Goal: Navigation & Orientation: Find specific page/section

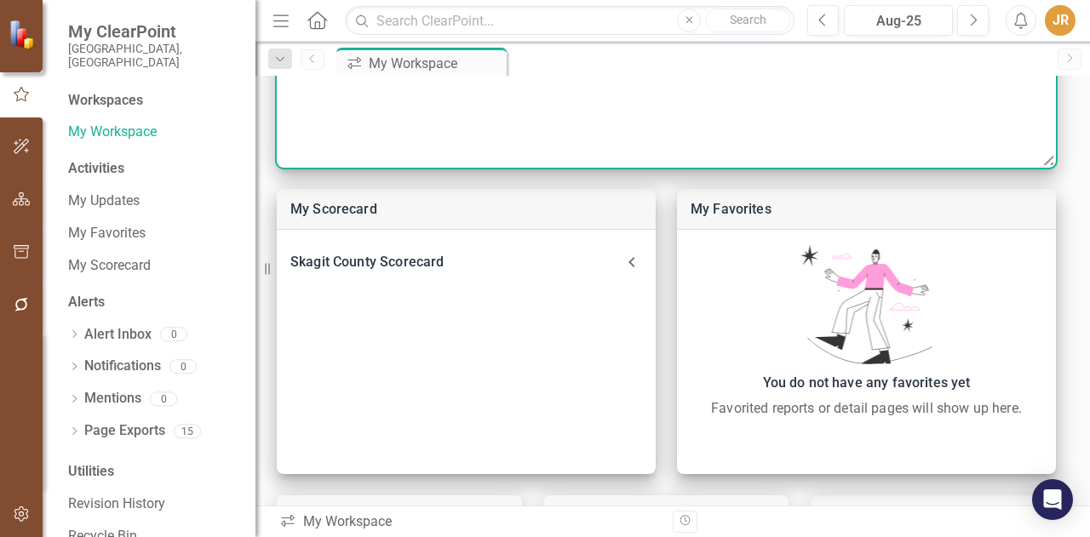
scroll to position [478, 0]
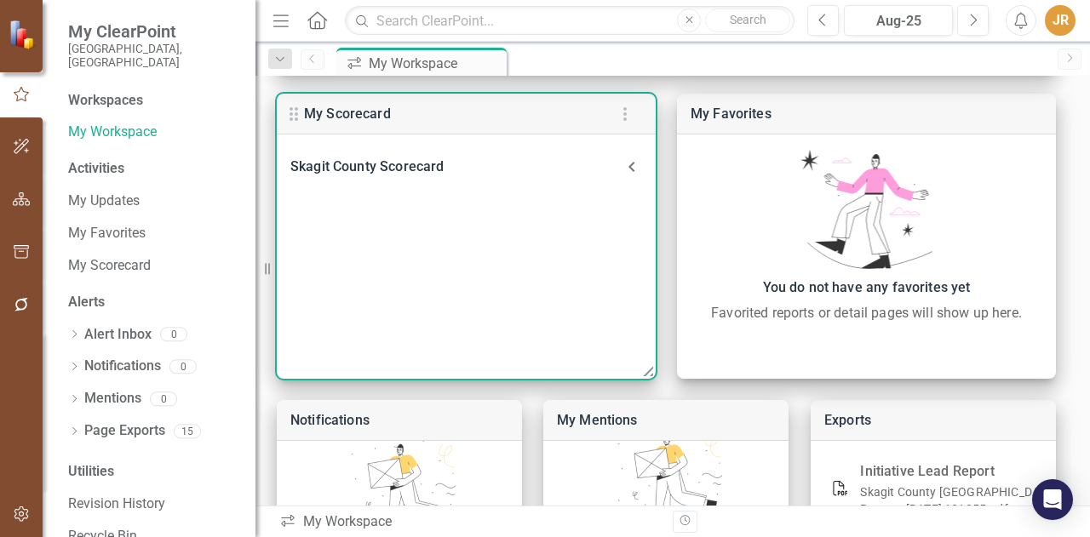
click at [472, 163] on div "Skagit County Scorecard" at bounding box center [455, 167] width 331 height 24
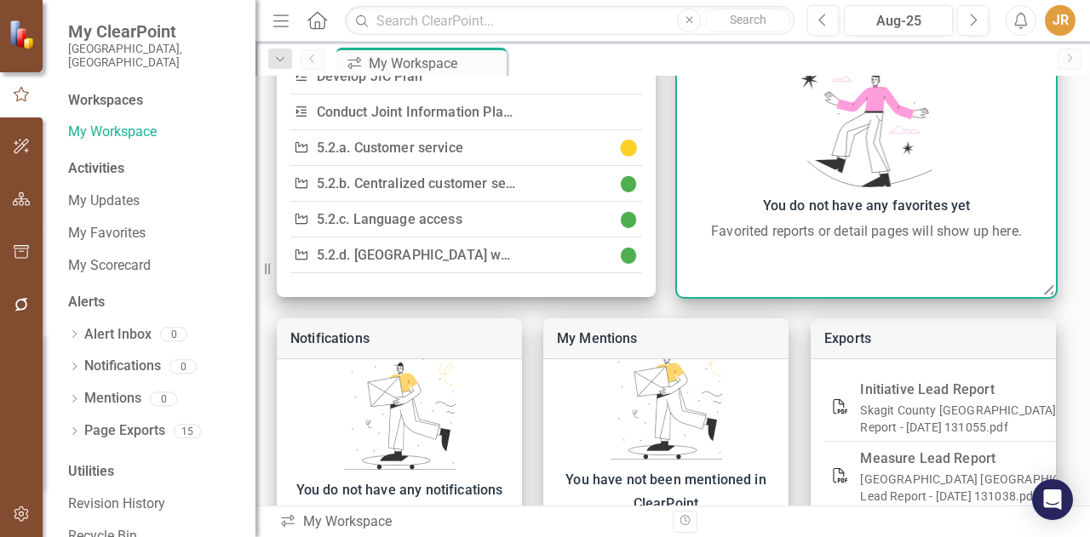
scroll to position [564, 0]
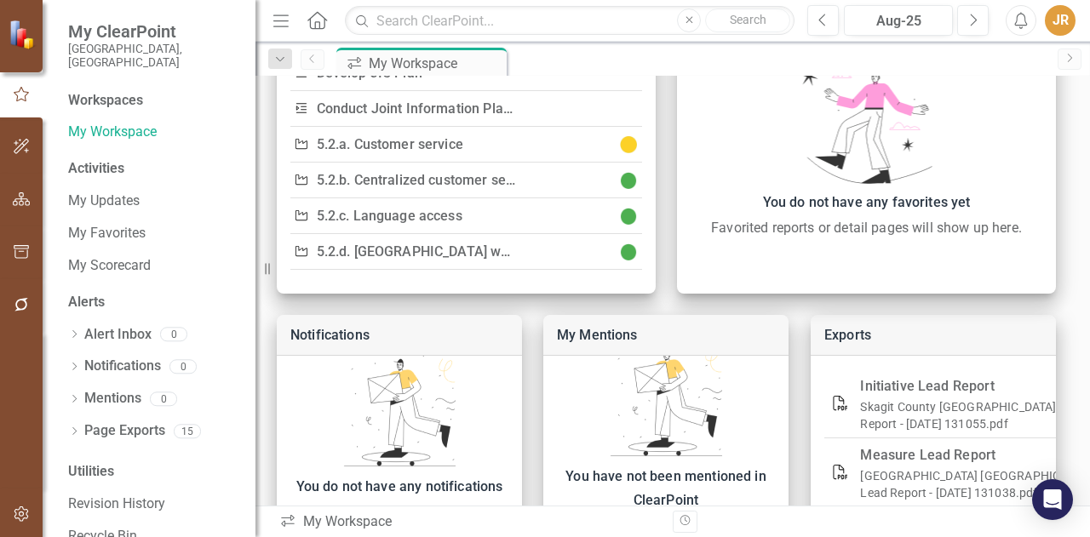
click at [1077, 58] on link "Next" at bounding box center [1069, 59] width 24 height 21
click at [1067, 55] on icon "Next" at bounding box center [1069, 58] width 14 height 10
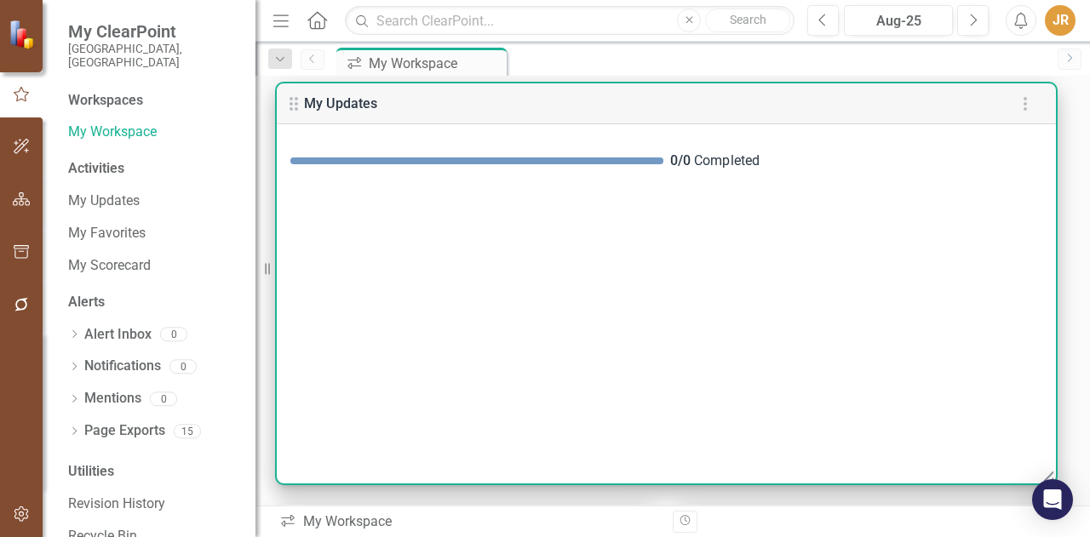
scroll to position [0, 0]
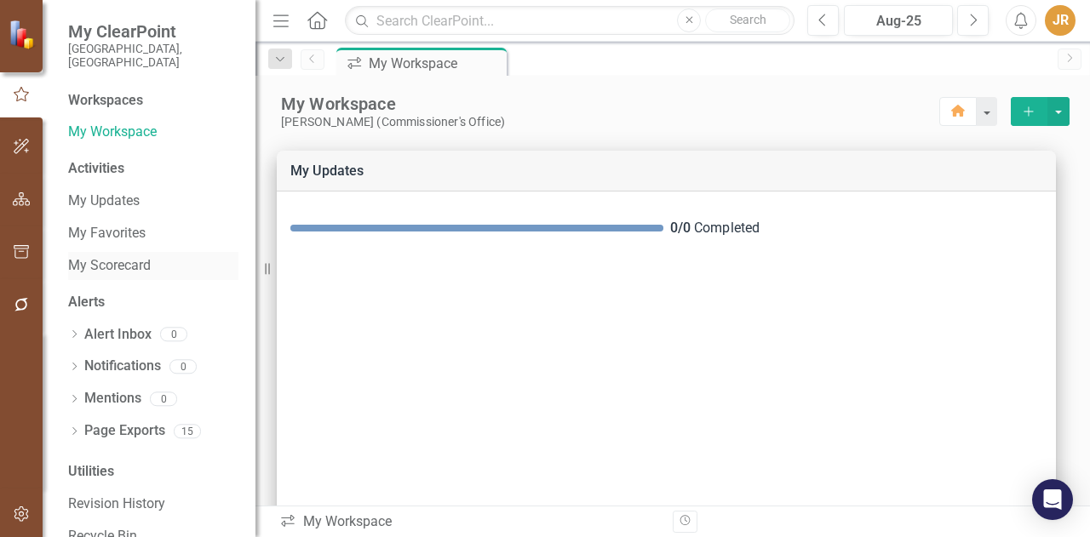
click at [122, 256] on link "My Scorecard" at bounding box center [153, 266] width 170 height 20
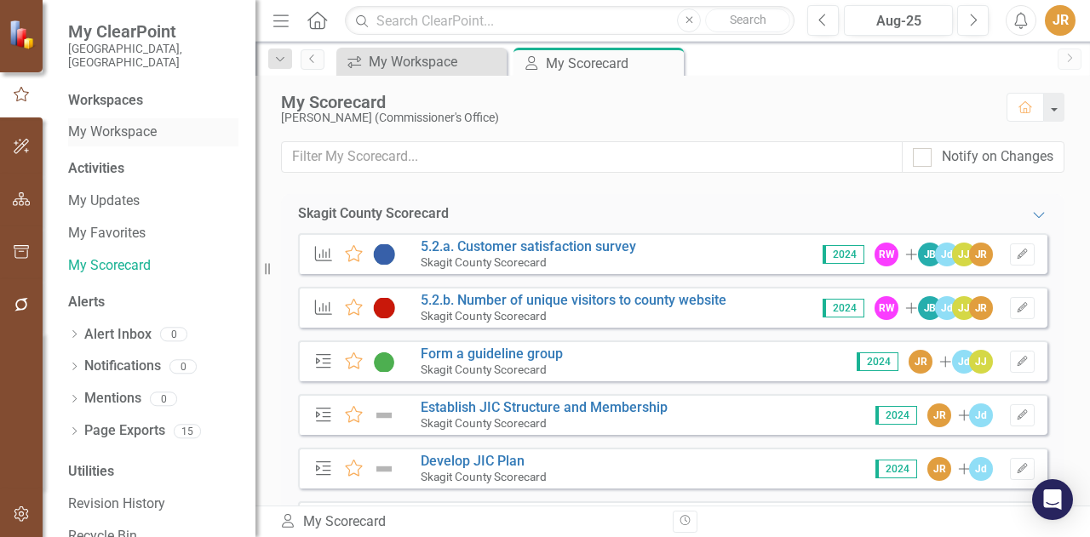
click at [137, 118] on div "My Workspace" at bounding box center [153, 132] width 170 height 28
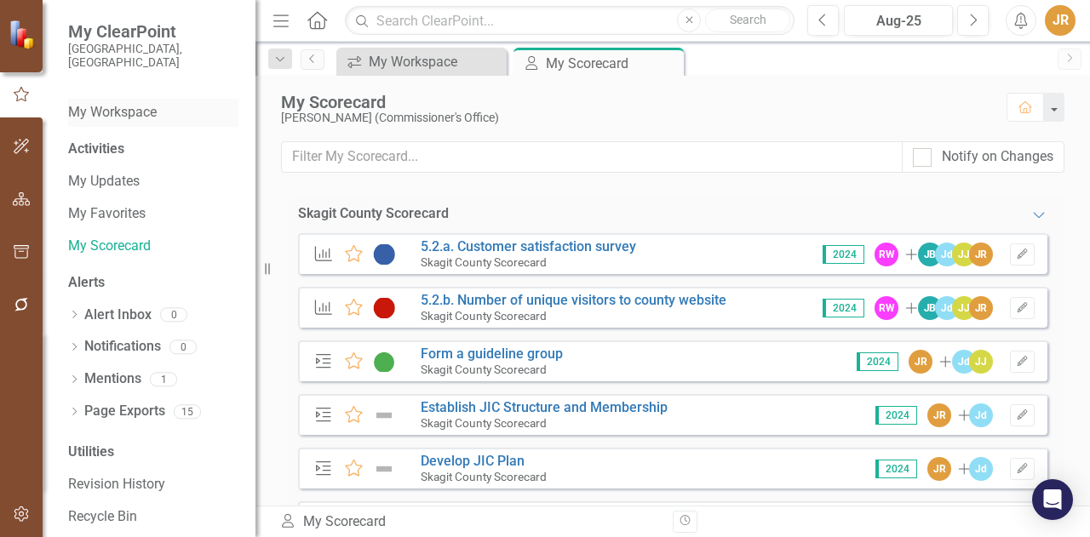
click at [94, 103] on link "My Workspace" at bounding box center [153, 113] width 170 height 20
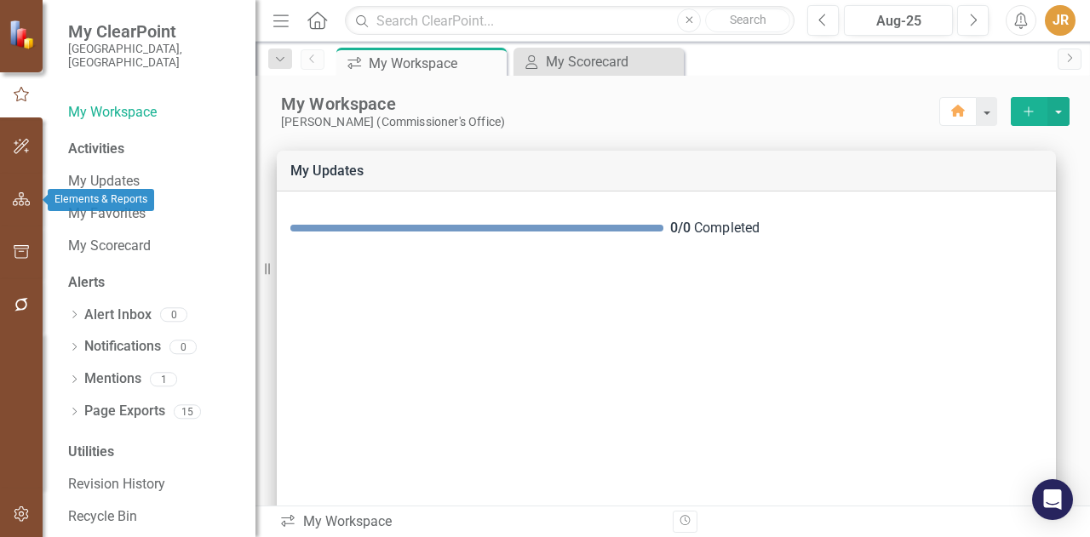
click at [17, 203] on icon "button" at bounding box center [22, 199] width 18 height 14
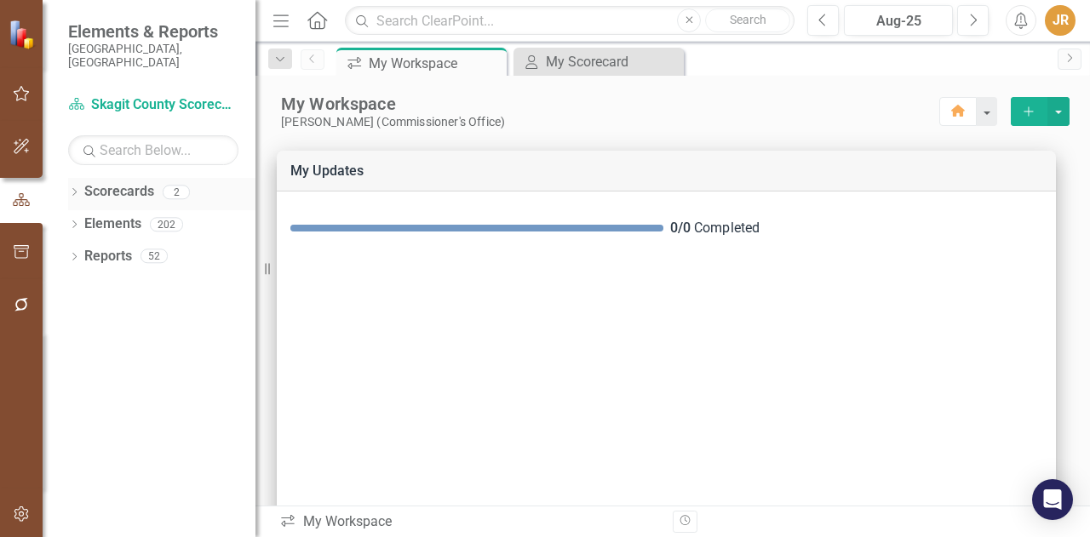
click at [74, 189] on icon "Dropdown" at bounding box center [74, 193] width 12 height 9
click at [123, 215] on link "Skagit County Scorecard" at bounding box center [175, 225] width 162 height 20
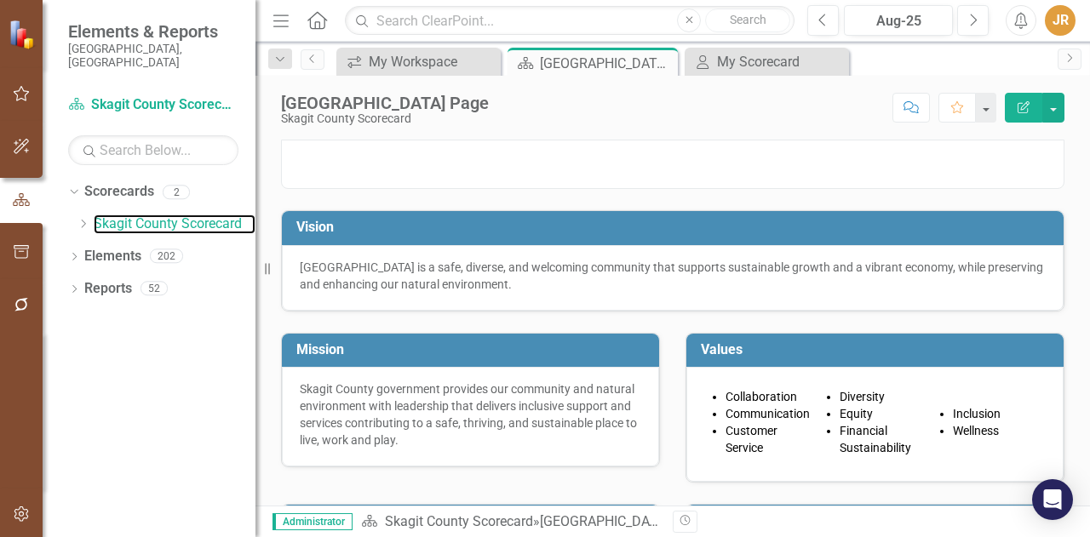
scroll to position [34, 0]
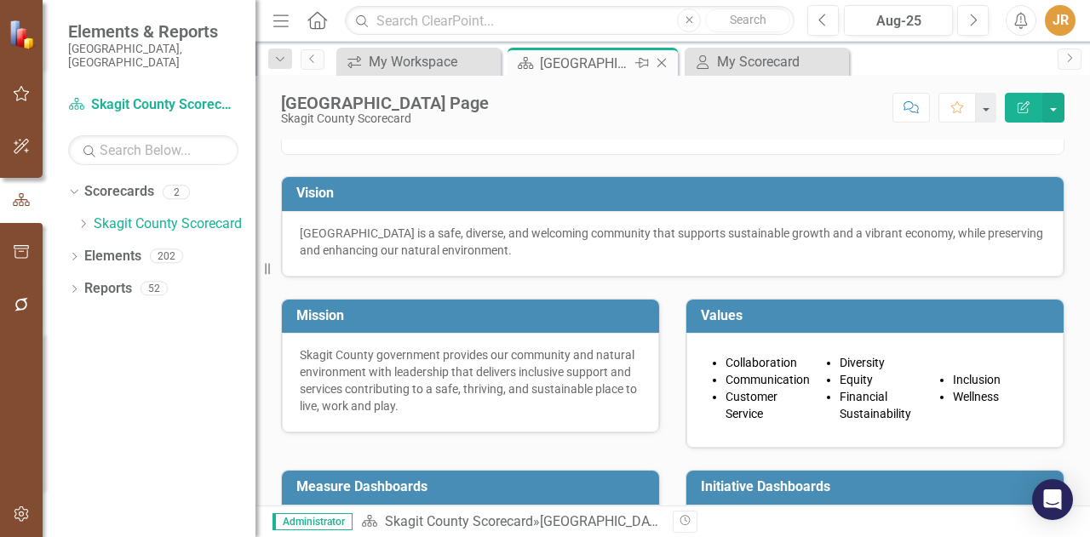
click at [644, 64] on icon "Pin" at bounding box center [642, 62] width 14 height 17
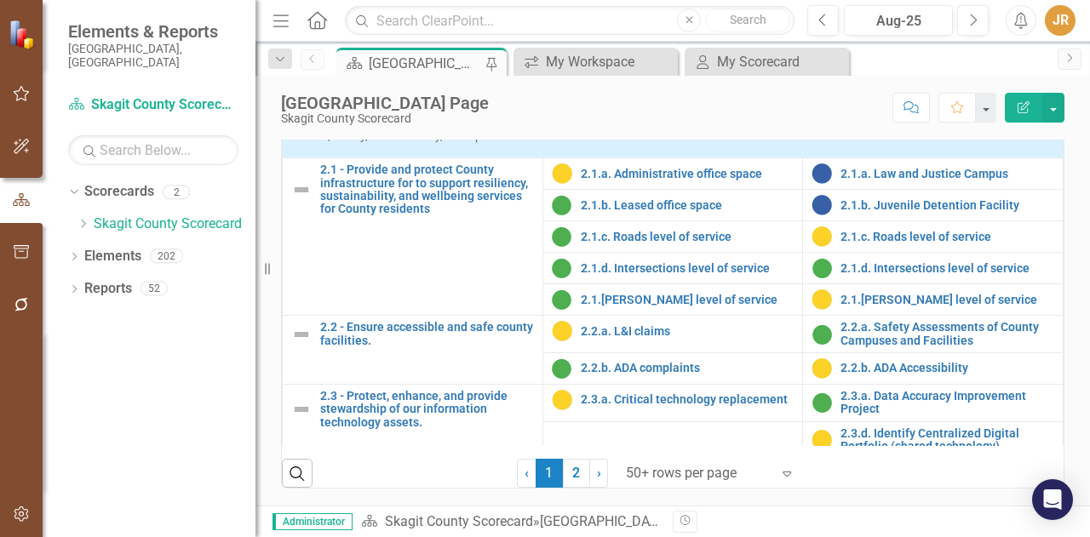
scroll to position [598, 0]
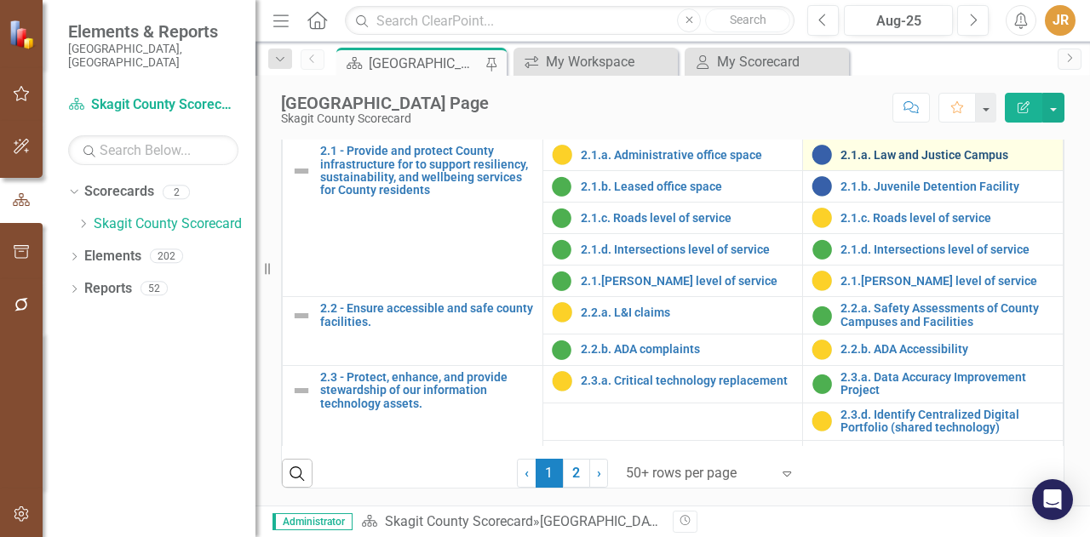
click at [884, 156] on link "2.1.a. Law and Justice Campus" at bounding box center [947, 155] width 214 height 13
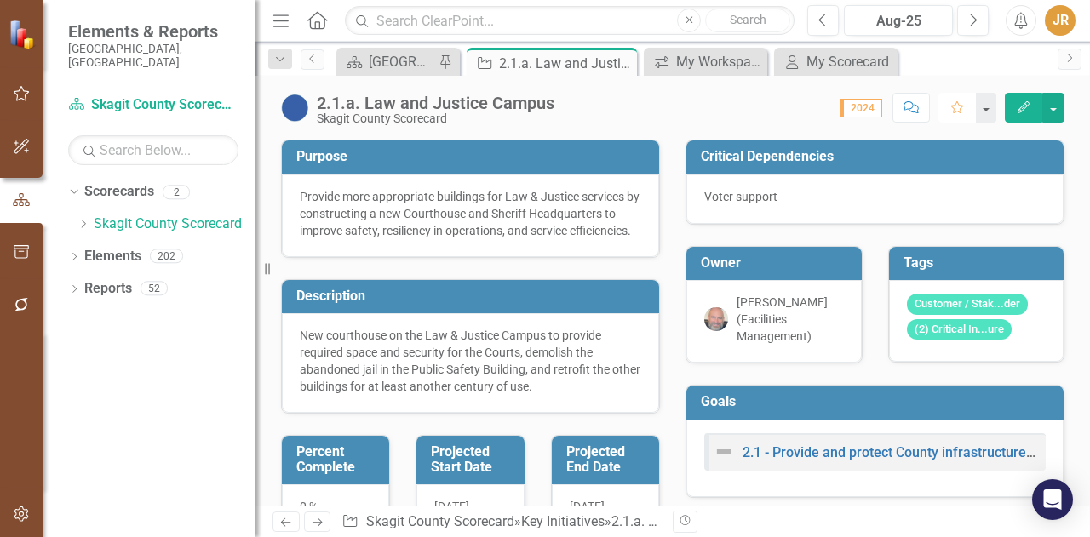
click at [949, 110] on button "Favorite" at bounding box center [956, 108] width 37 height 30
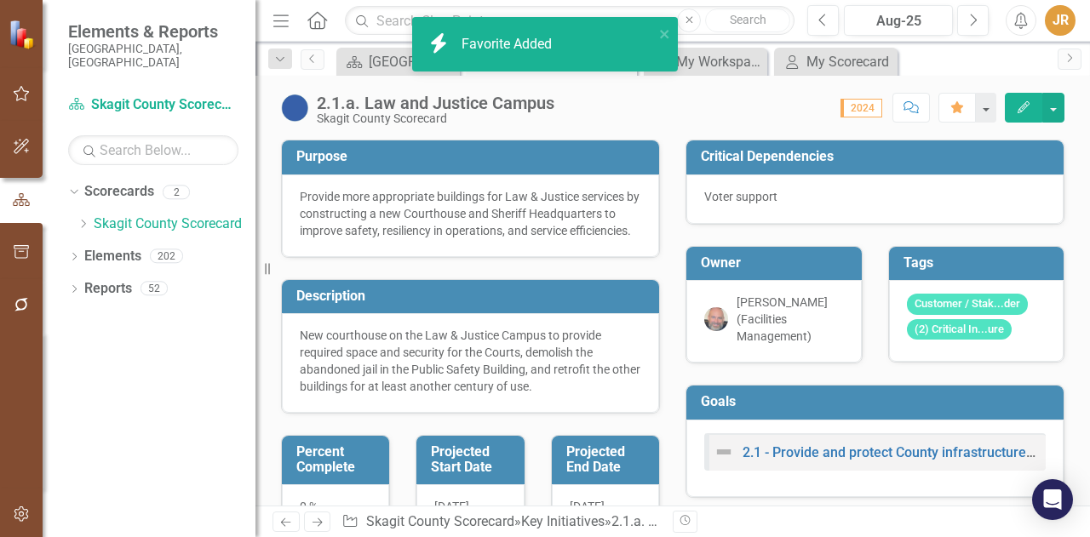
click at [907, 106] on icon "Comment" at bounding box center [910, 107] width 15 height 12
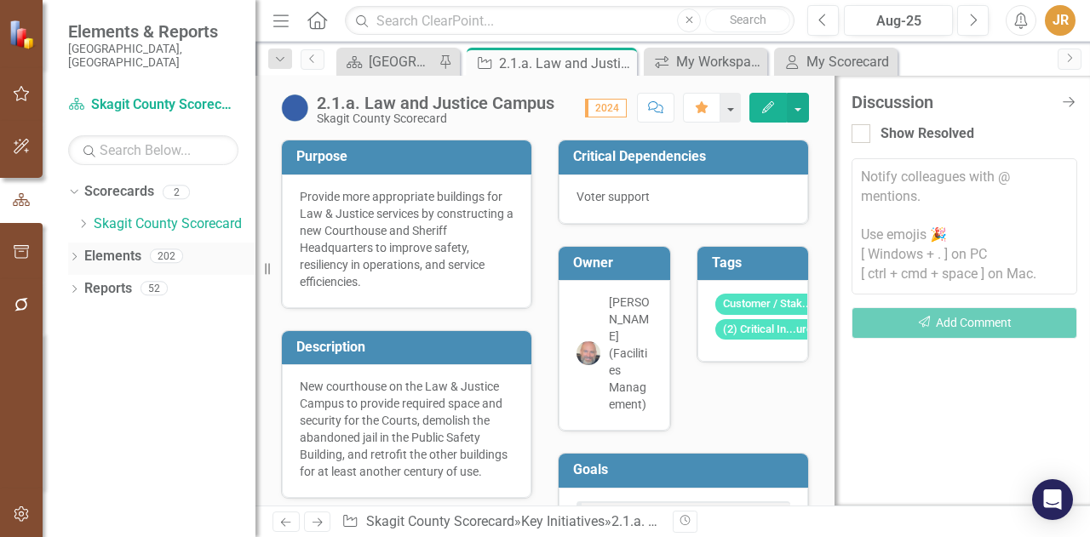
click at [78, 254] on icon "Dropdown" at bounding box center [74, 258] width 12 height 9
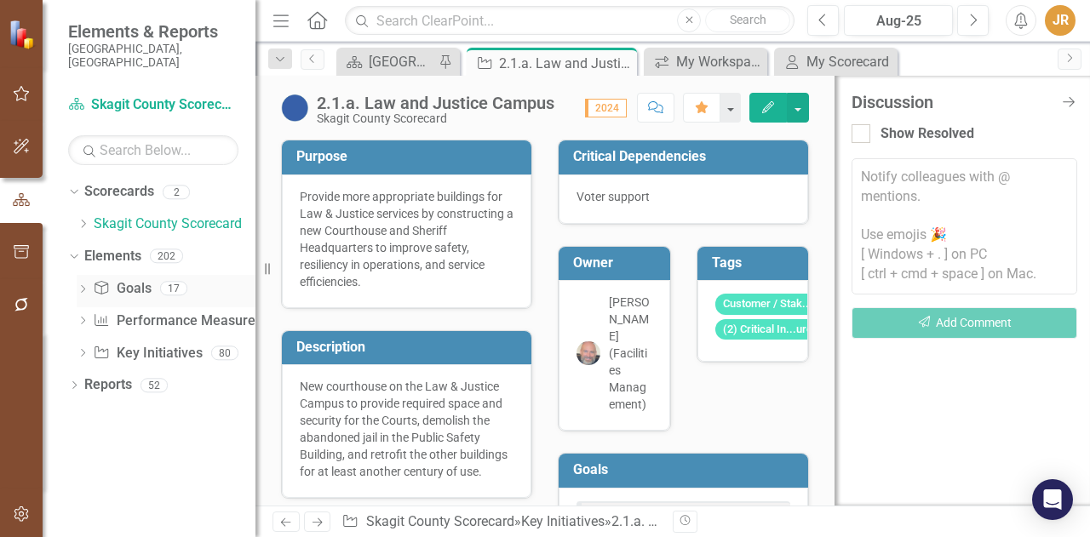
click at [89, 275] on div "Dropdown Goal Goals 17" at bounding box center [166, 291] width 179 height 32
click at [83, 318] on icon "Dropdown" at bounding box center [83, 322] width 12 height 9
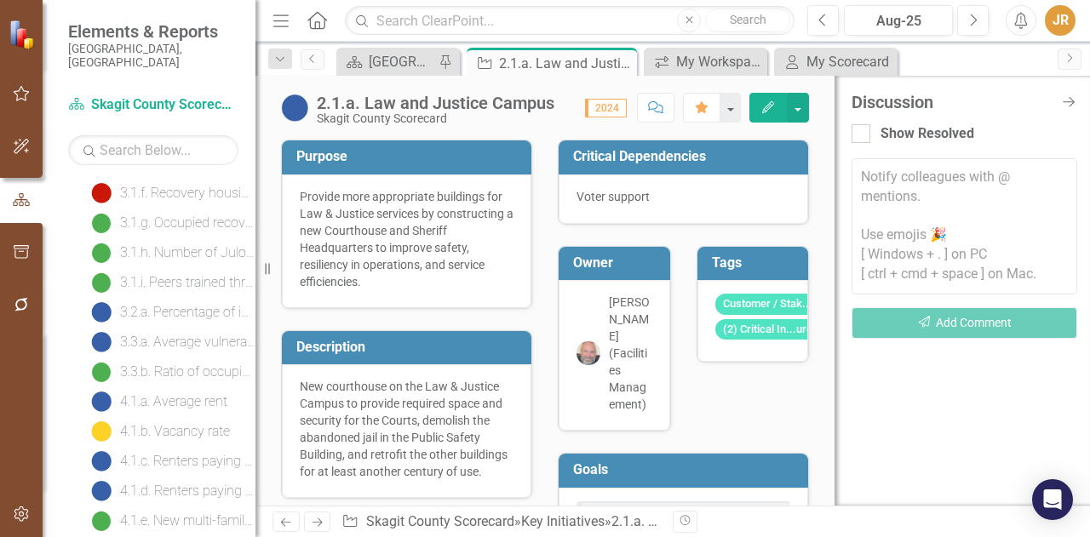
scroll to position [782, 0]
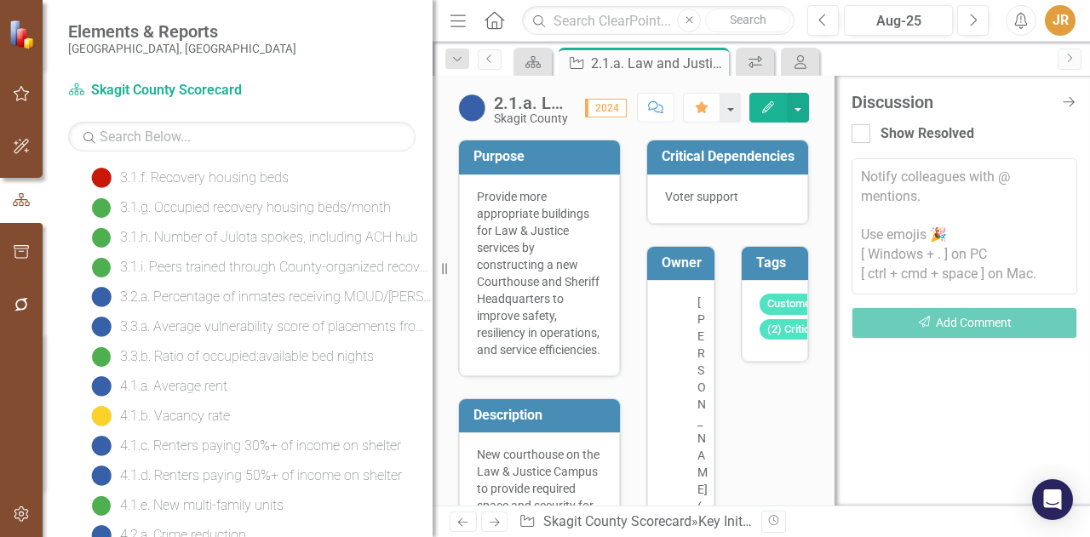
drag, startPoint x: 267, startPoint y: 268, endPoint x: 436, endPoint y: 286, distance: 169.5
click at [436, 286] on div "Resize" at bounding box center [439, 268] width 14 height 537
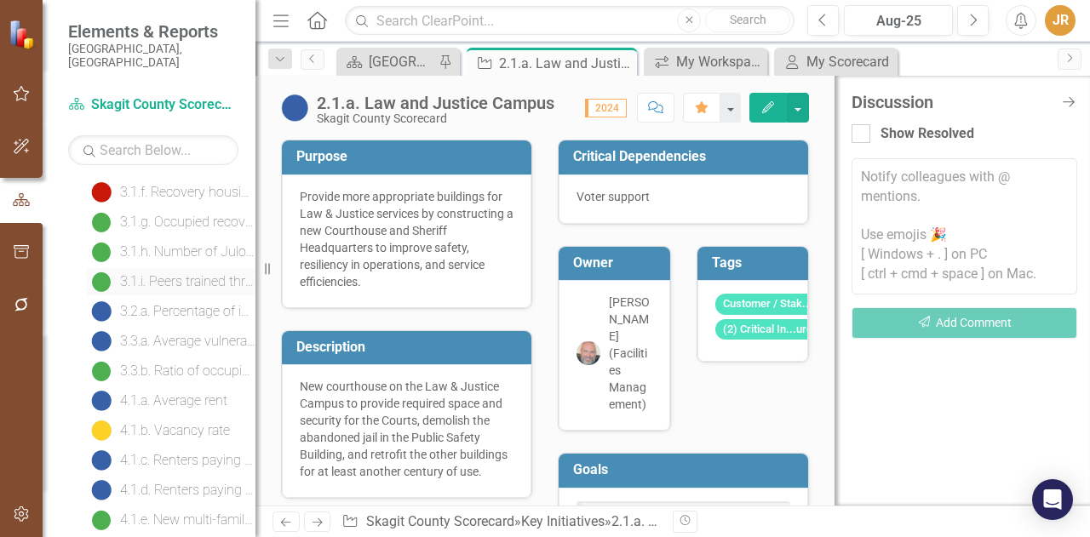
drag, startPoint x: 444, startPoint y: 275, endPoint x: 213, endPoint y: 270, distance: 231.6
click at [213, 270] on div "Elements & Reports [GEOGRAPHIC_DATA], [GEOGRAPHIC_DATA] Scorecard Skagit County…" at bounding box center [127, 268] width 255 height 537
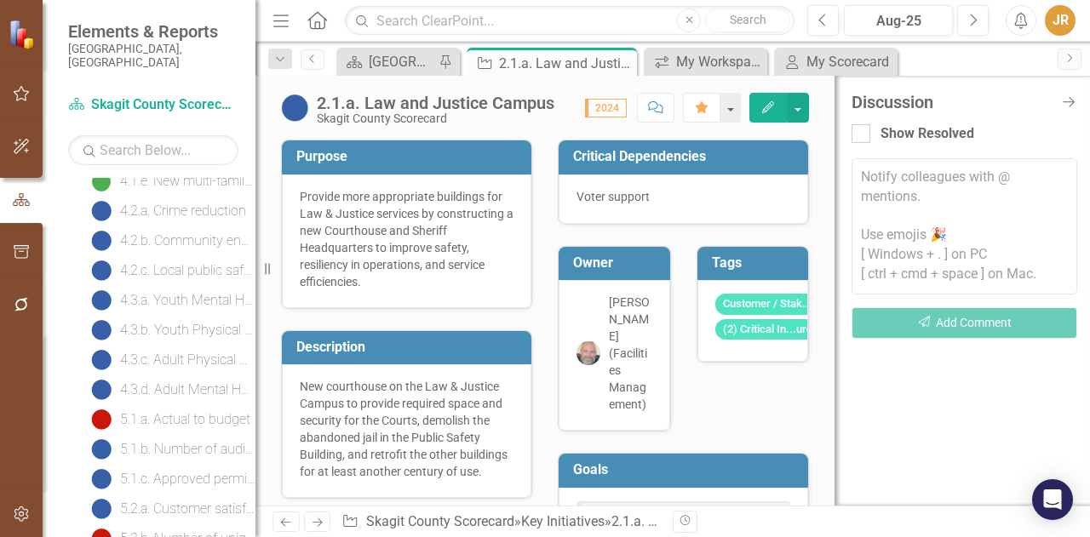
scroll to position [1063, 0]
click at [186, 261] on div "4.2.a. Crime reduction" at bounding box center [183, 268] width 126 height 15
